Goal: Task Accomplishment & Management: Manage account settings

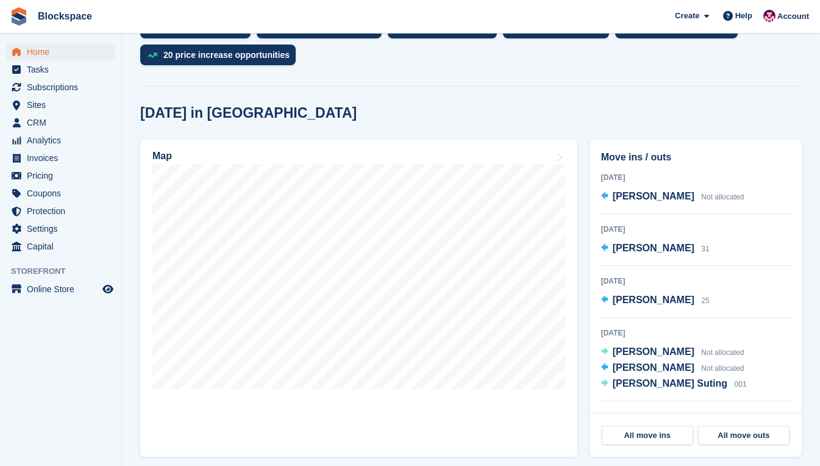
scroll to position [305, 0]
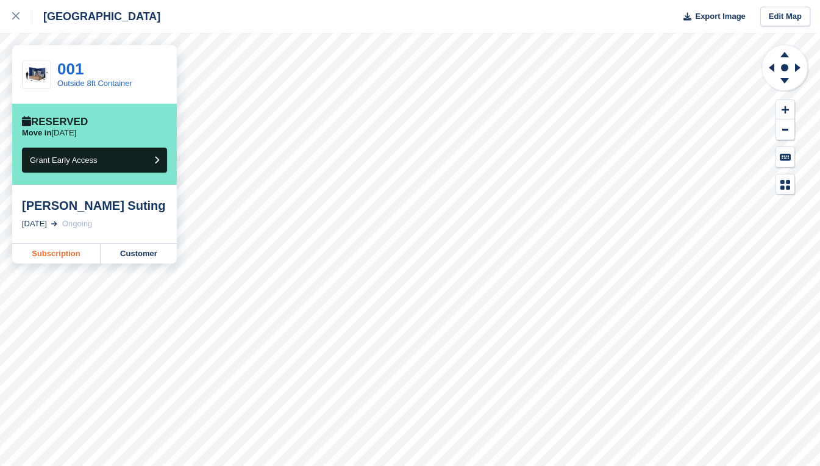
click at [63, 251] on link "Subscription" at bounding box center [56, 254] width 88 height 20
click at [60, 251] on link "Subscription" at bounding box center [56, 254] width 88 height 20
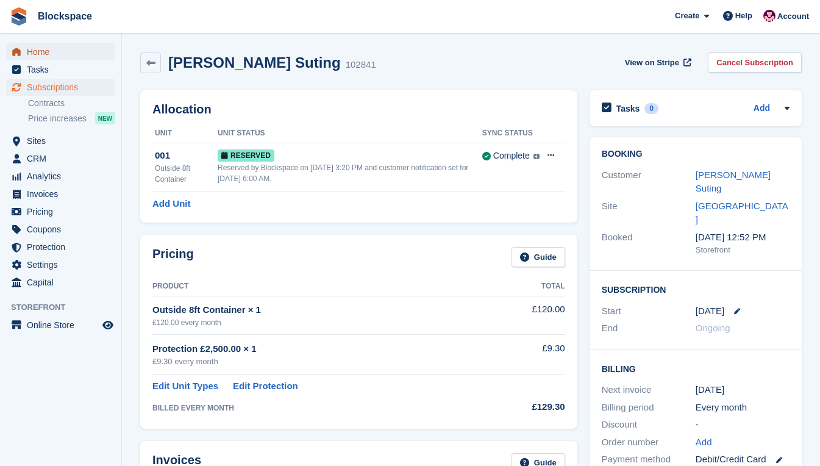
click at [45, 52] on span "Home" at bounding box center [63, 51] width 73 height 17
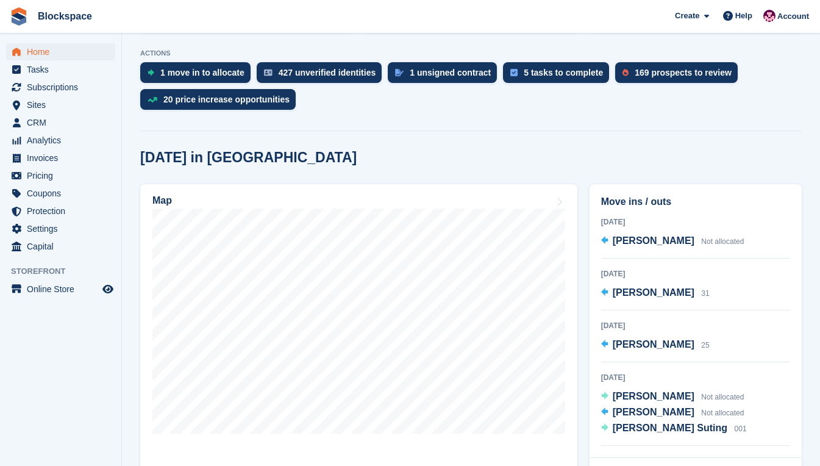
scroll to position [244, 0]
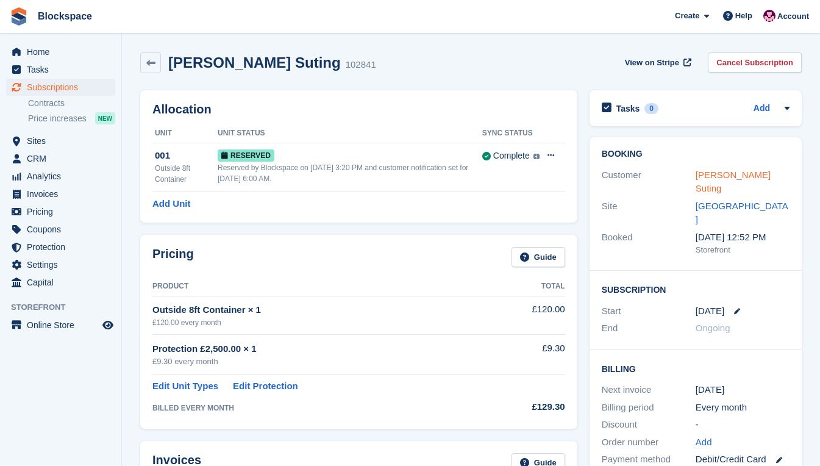
click at [744, 172] on link "[PERSON_NAME] Suting" at bounding box center [733, 181] width 75 height 24
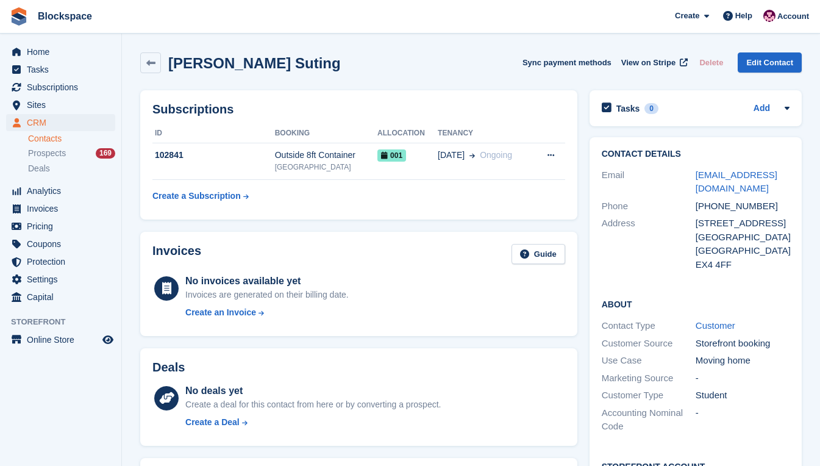
click at [615, 240] on div "Address" at bounding box center [649, 243] width 94 height 55
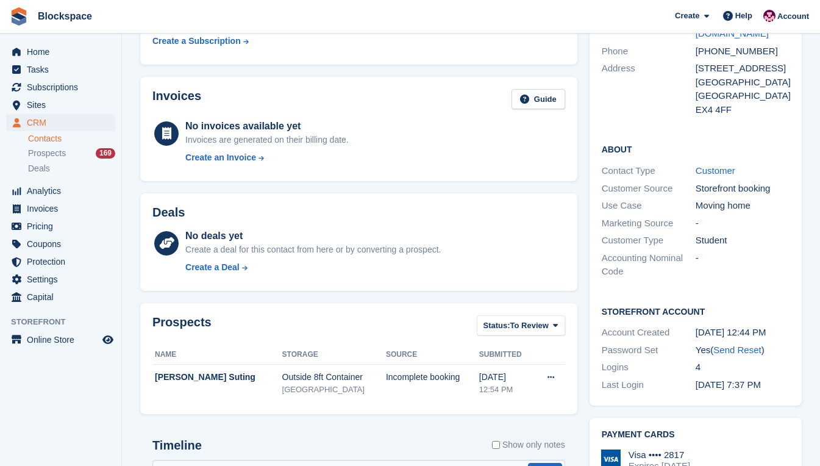
scroll to position [183, 0]
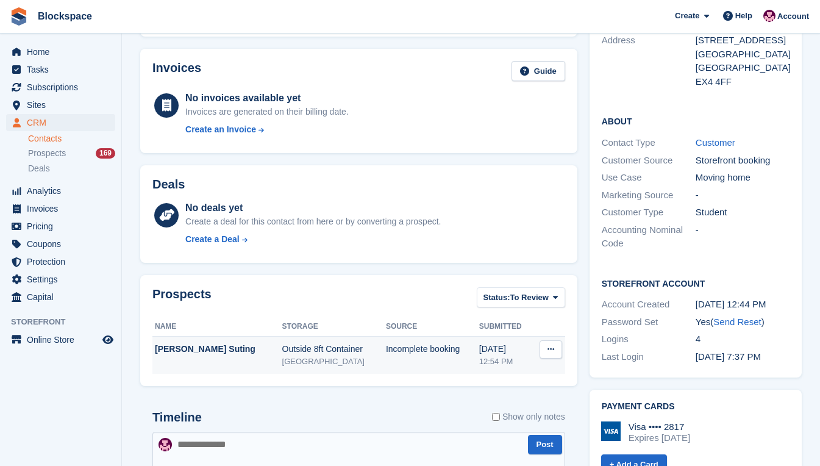
click at [553, 349] on icon at bounding box center [550, 349] width 7 height 8
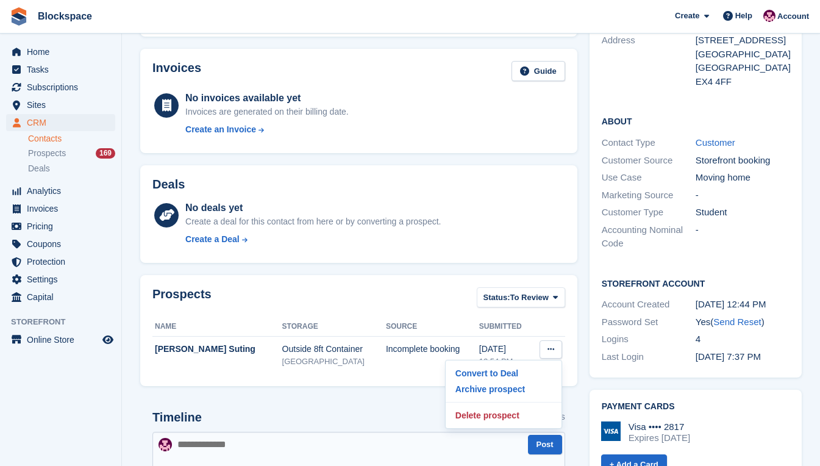
scroll to position [0, 0]
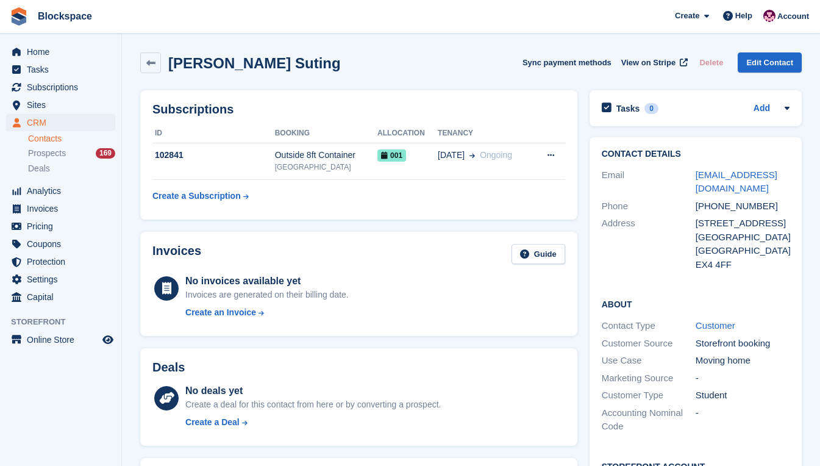
click at [228, 113] on h2 "Subscriptions" at bounding box center [358, 109] width 413 height 14
click at [49, 55] on span "Home" at bounding box center [63, 51] width 73 height 17
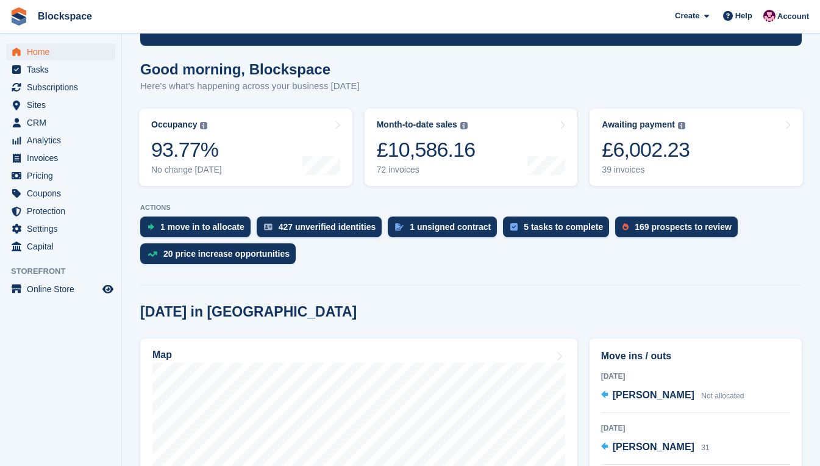
scroll to position [122, 0]
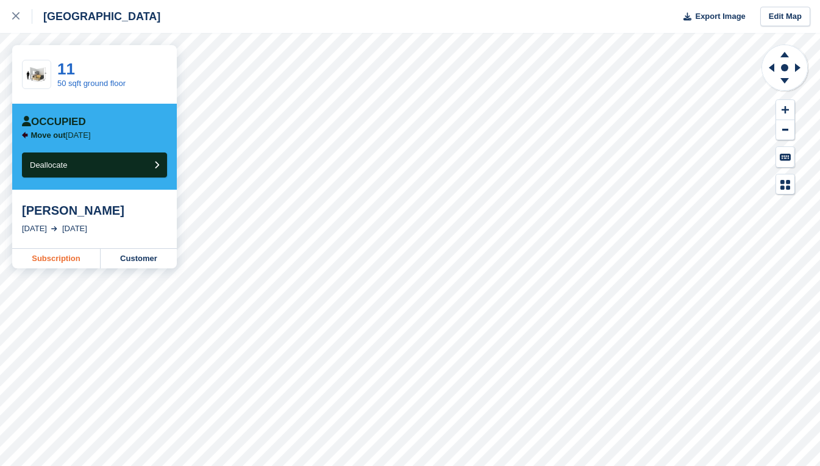
click at [68, 255] on link "Subscription" at bounding box center [56, 259] width 88 height 20
